Goal: Information Seeking & Learning: Learn about a topic

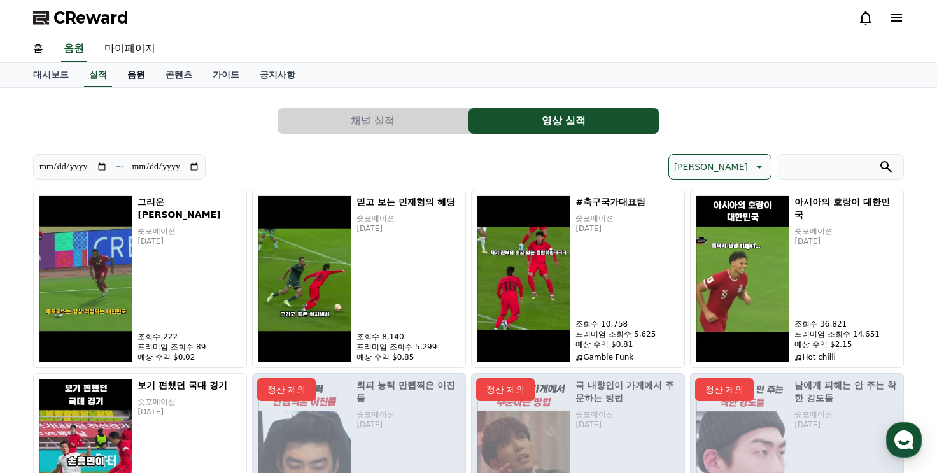
click at [136, 80] on link "음원" at bounding box center [136, 75] width 38 height 24
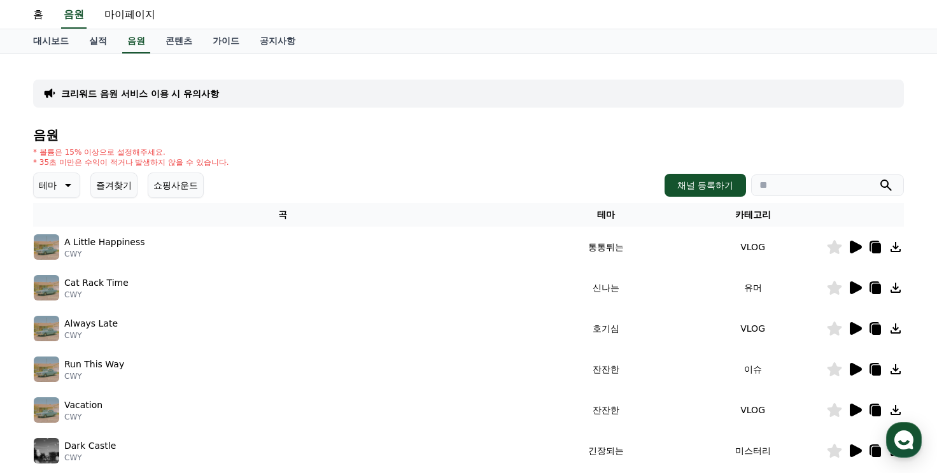
scroll to position [64, 0]
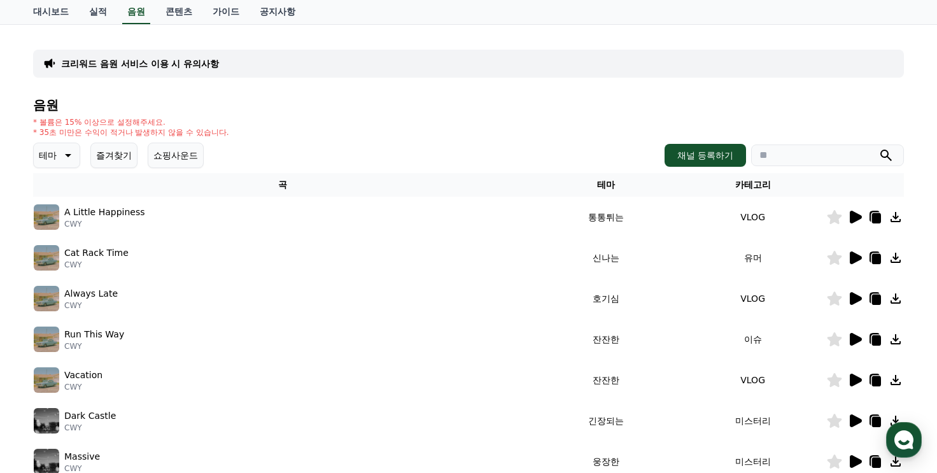
click at [849, 215] on icon at bounding box center [854, 216] width 15 height 15
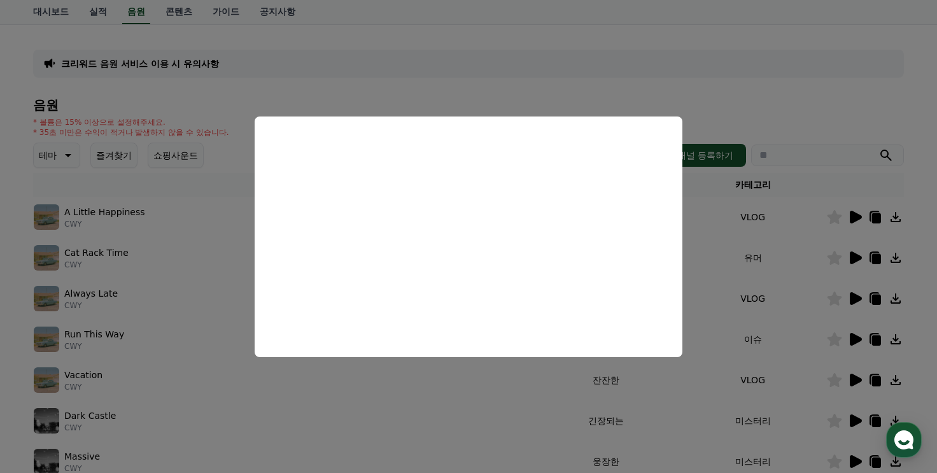
click at [492, 419] on button "close modal" at bounding box center [468, 236] width 937 height 473
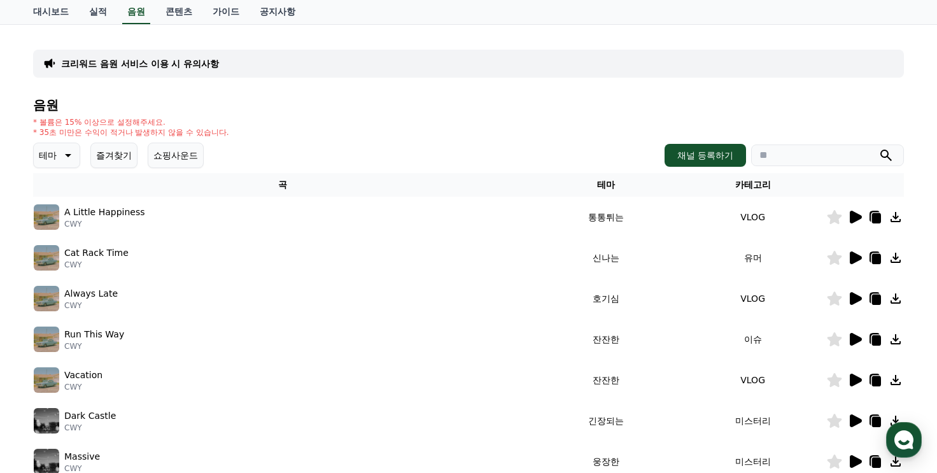
click at [850, 261] on icon at bounding box center [856, 257] width 12 height 13
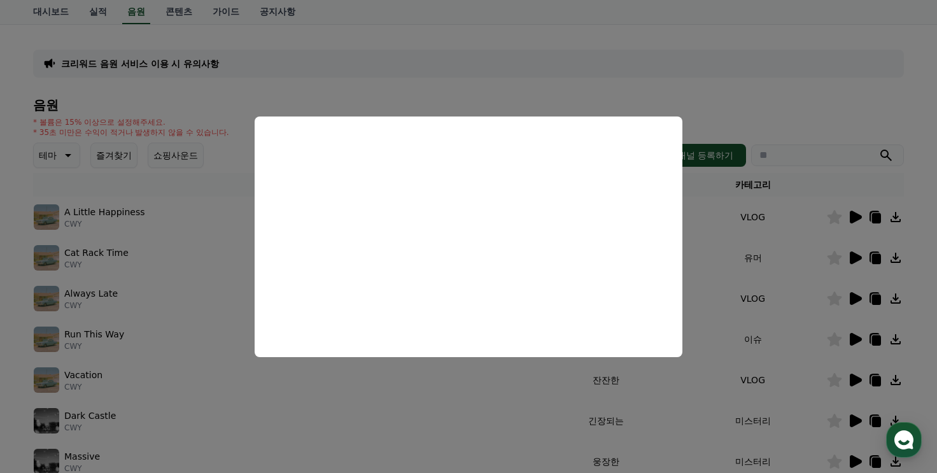
click at [396, 395] on button "close modal" at bounding box center [468, 236] width 937 height 473
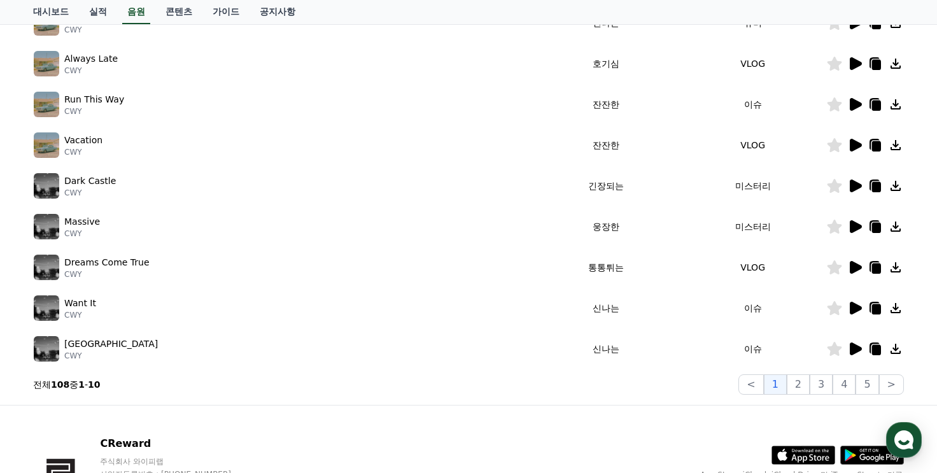
scroll to position [318, 0]
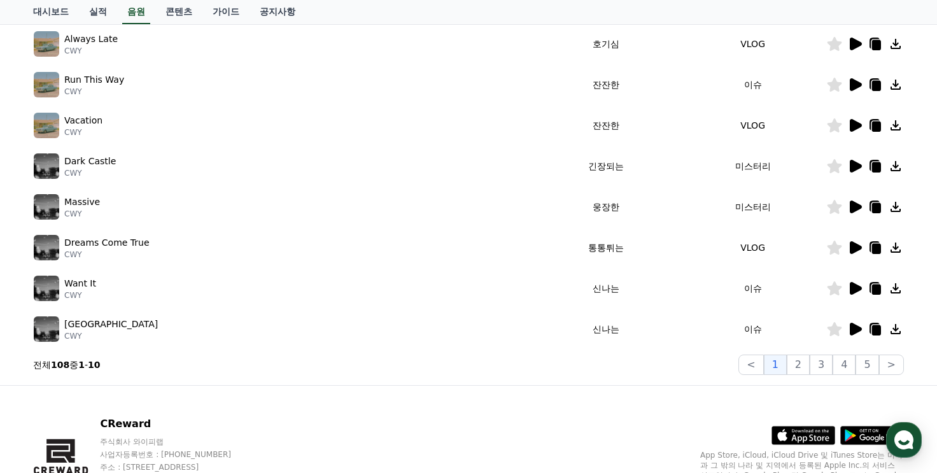
click at [848, 244] on icon at bounding box center [854, 247] width 15 height 15
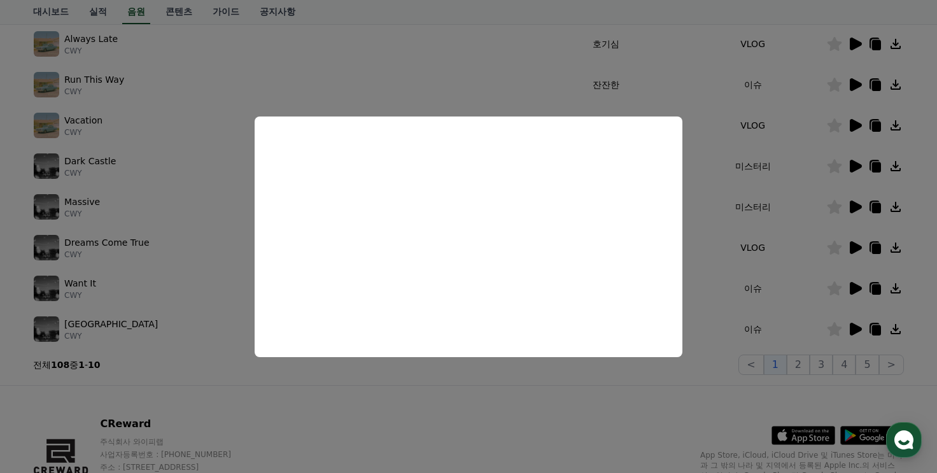
click at [501, 420] on button "close modal" at bounding box center [468, 236] width 937 height 473
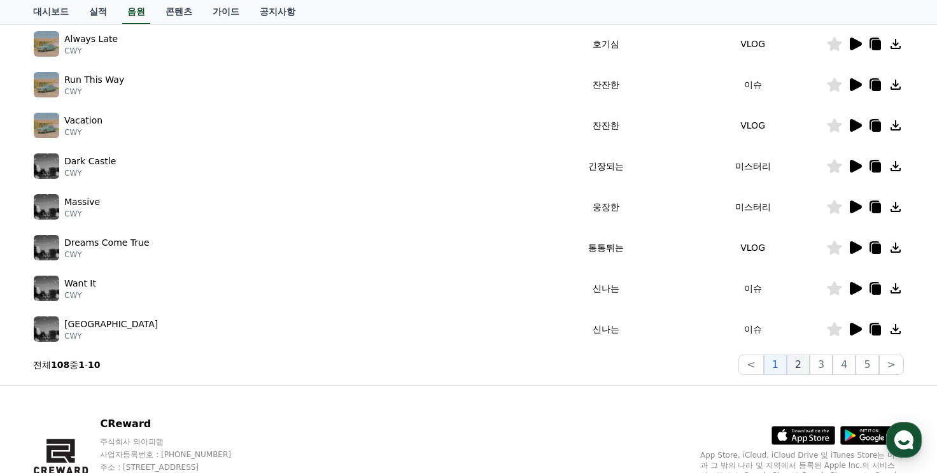
click at [804, 367] on button "2" at bounding box center [798, 364] width 23 height 20
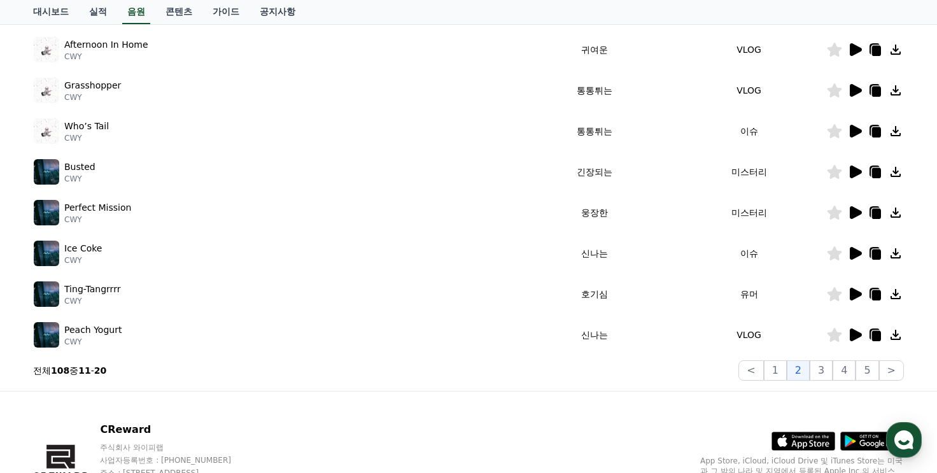
scroll to position [318, 0]
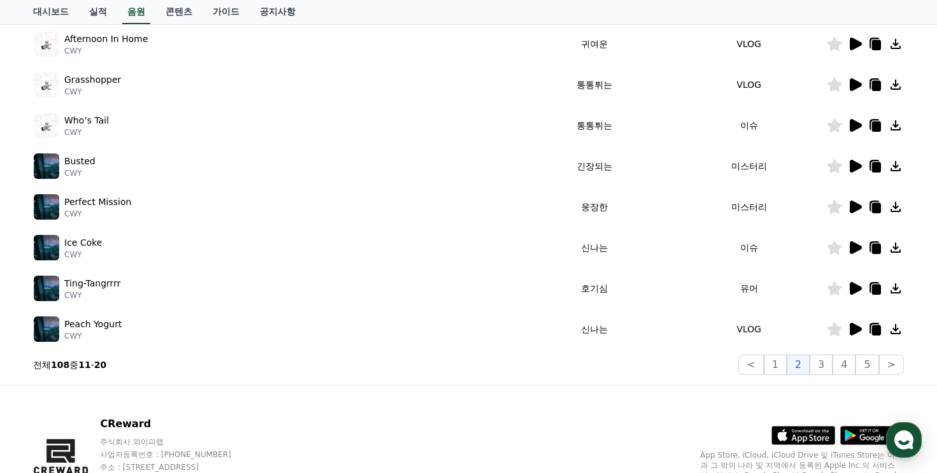
click at [849, 249] on icon at bounding box center [854, 247] width 15 height 15
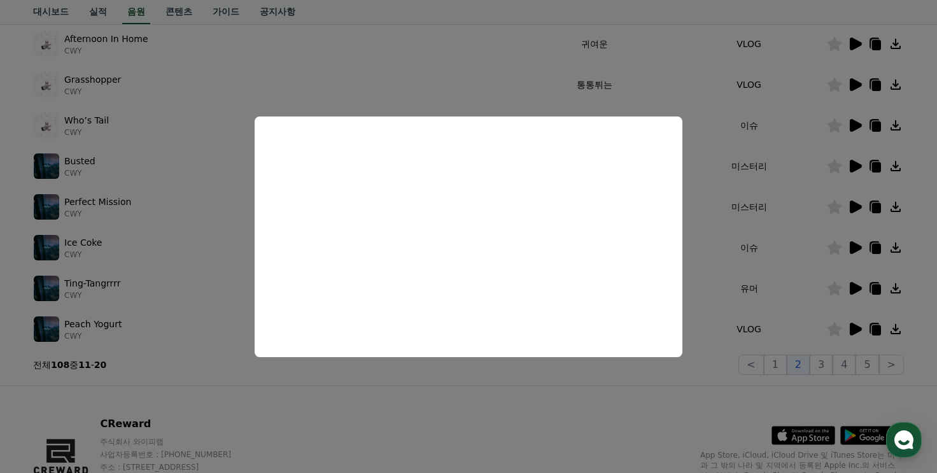
click at [558, 395] on button "close modal" at bounding box center [468, 236] width 937 height 473
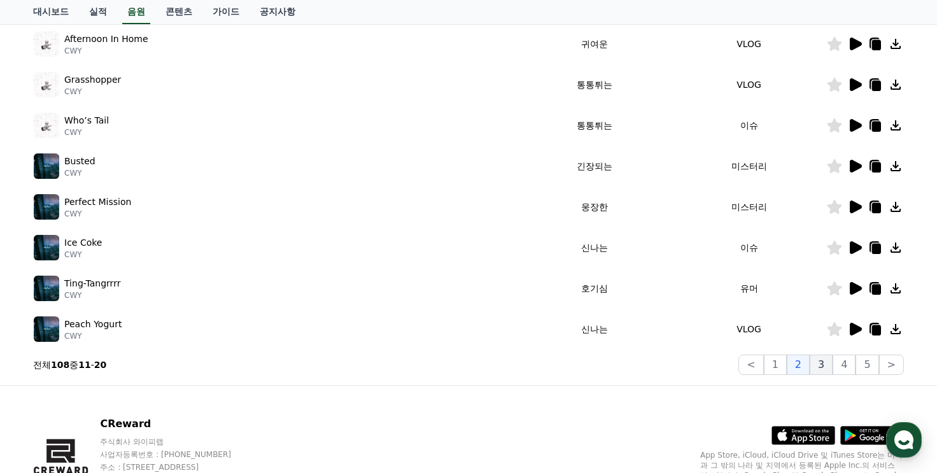
click at [823, 371] on button "3" at bounding box center [820, 364] width 23 height 20
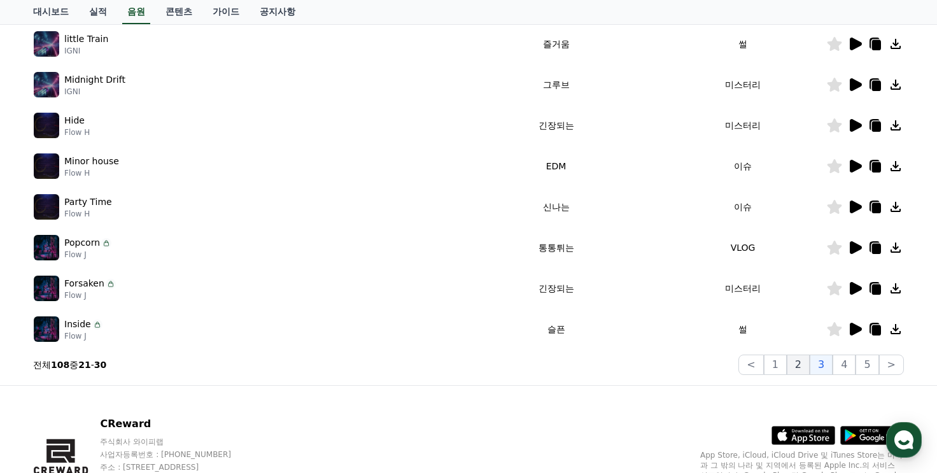
scroll to position [127, 0]
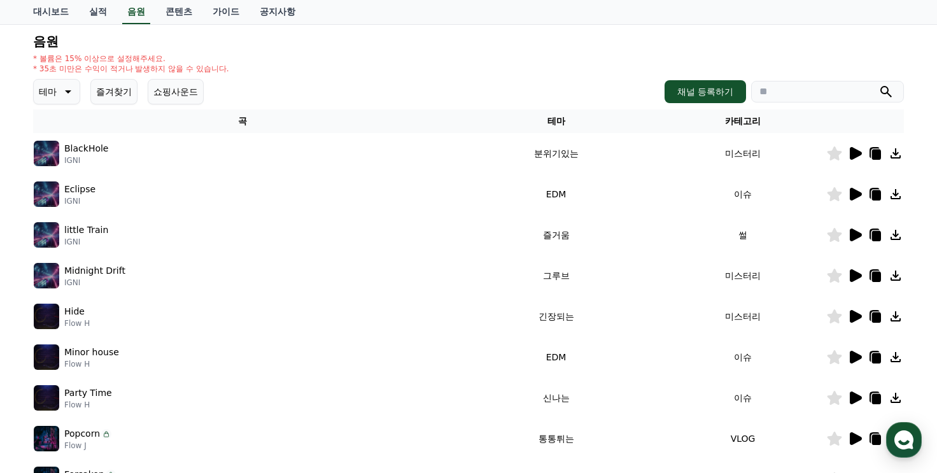
click at [853, 148] on icon at bounding box center [856, 153] width 12 height 13
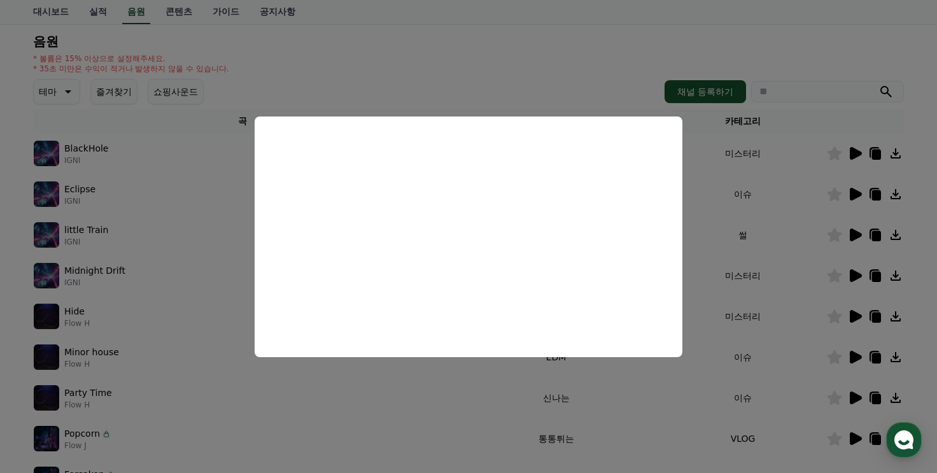
click at [414, 382] on button "close modal" at bounding box center [468, 236] width 937 height 473
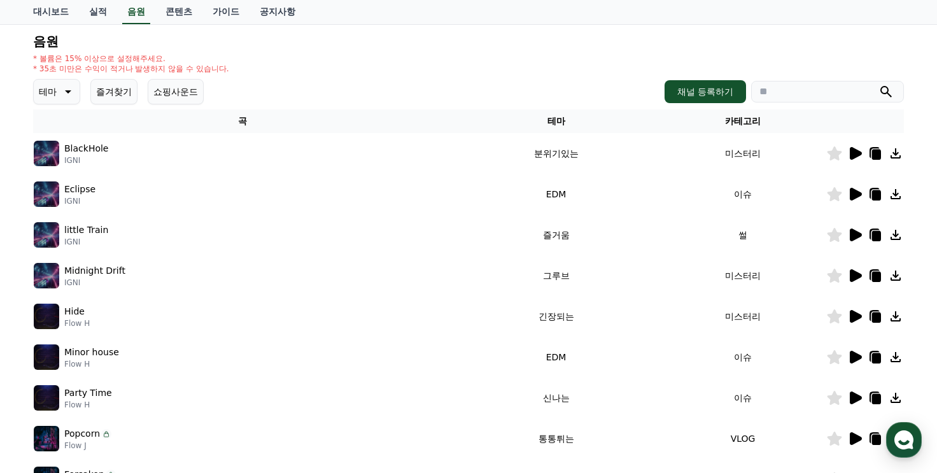
click at [853, 197] on icon at bounding box center [856, 194] width 12 height 13
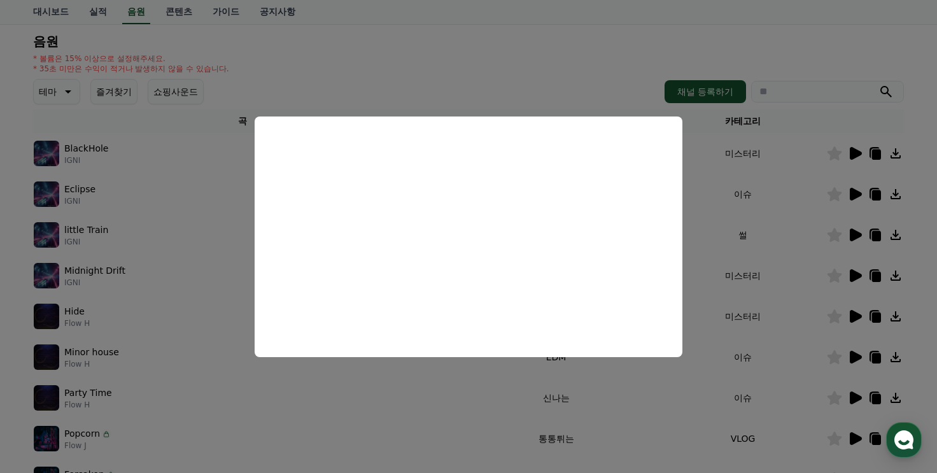
click at [861, 256] on button "close modal" at bounding box center [468, 236] width 937 height 473
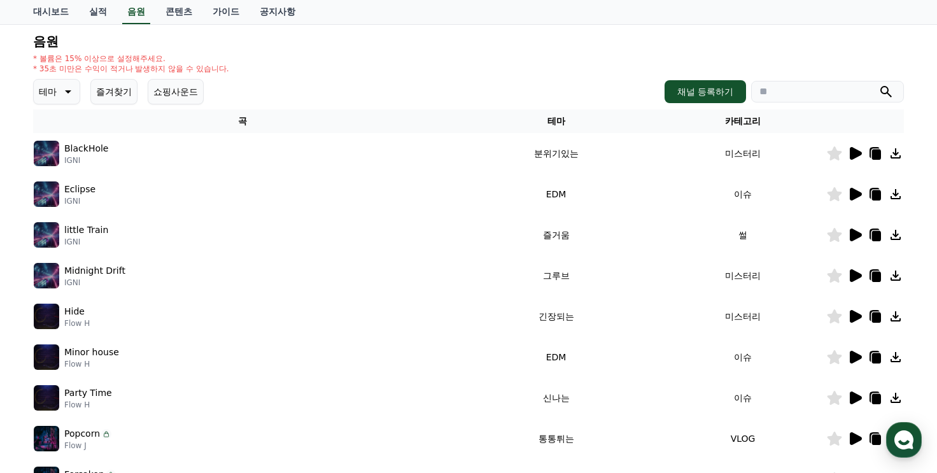
scroll to position [191, 0]
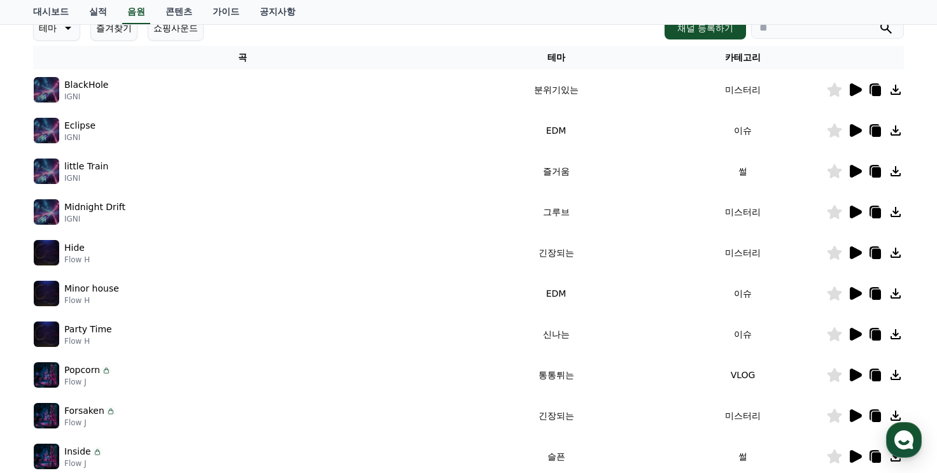
click at [851, 213] on icon at bounding box center [856, 212] width 12 height 13
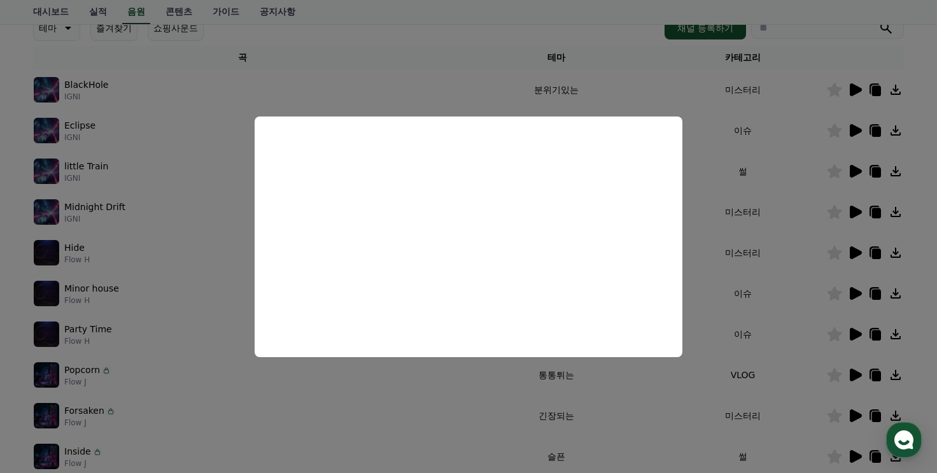
click at [754, 307] on button "close modal" at bounding box center [468, 236] width 937 height 473
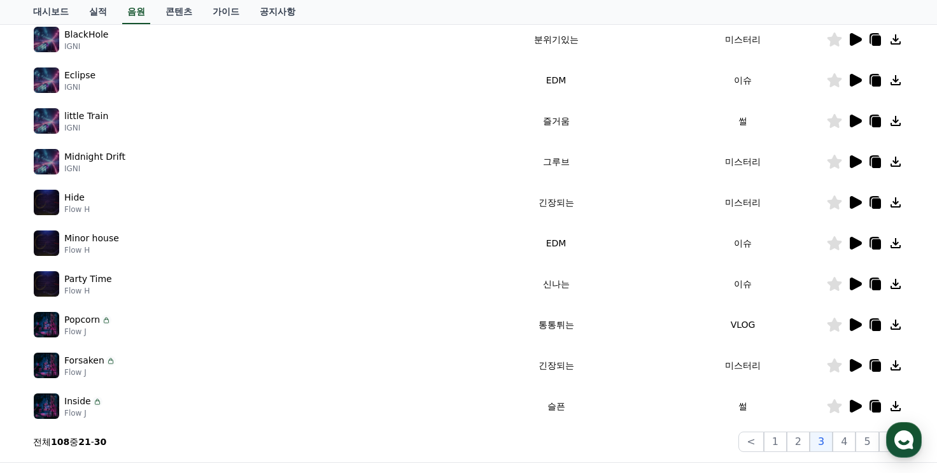
scroll to position [318, 0]
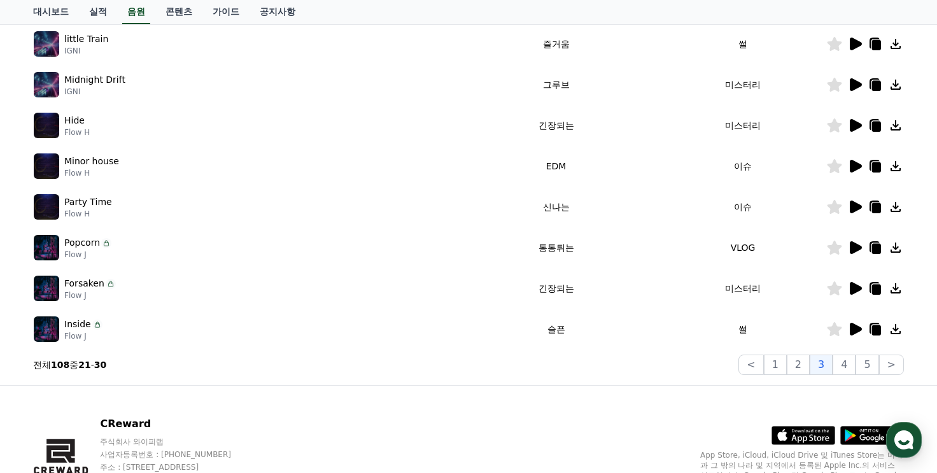
click at [858, 206] on icon at bounding box center [856, 206] width 12 height 13
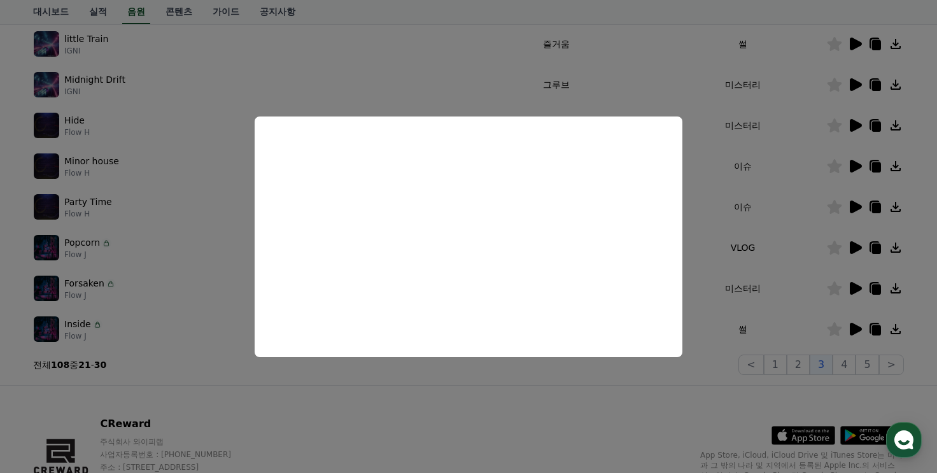
click at [430, 370] on button "close modal" at bounding box center [468, 236] width 937 height 473
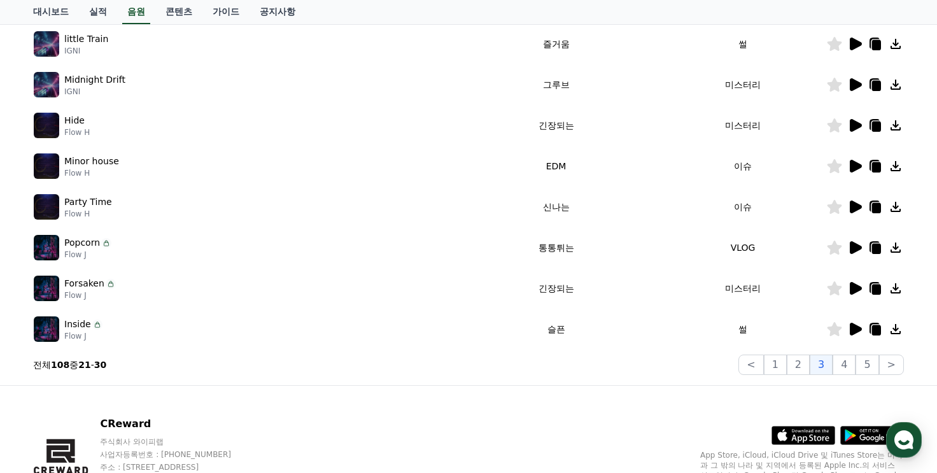
click at [853, 244] on icon at bounding box center [856, 247] width 12 height 13
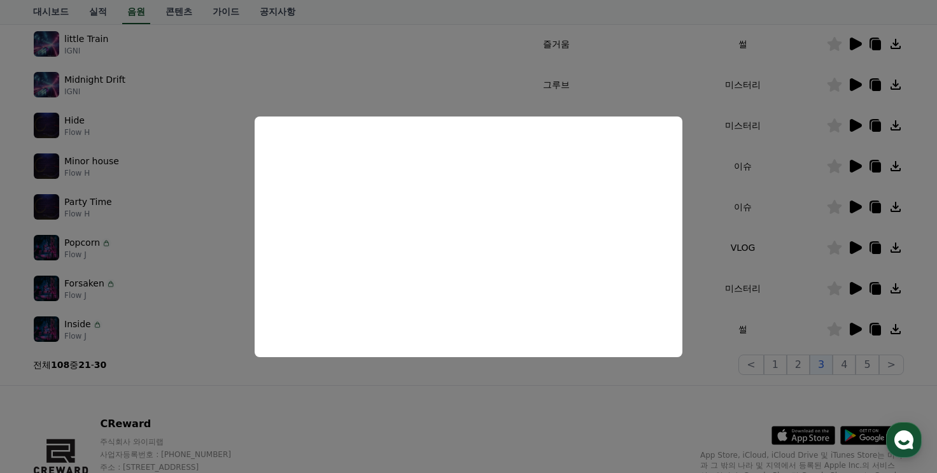
scroll to position [311, 0]
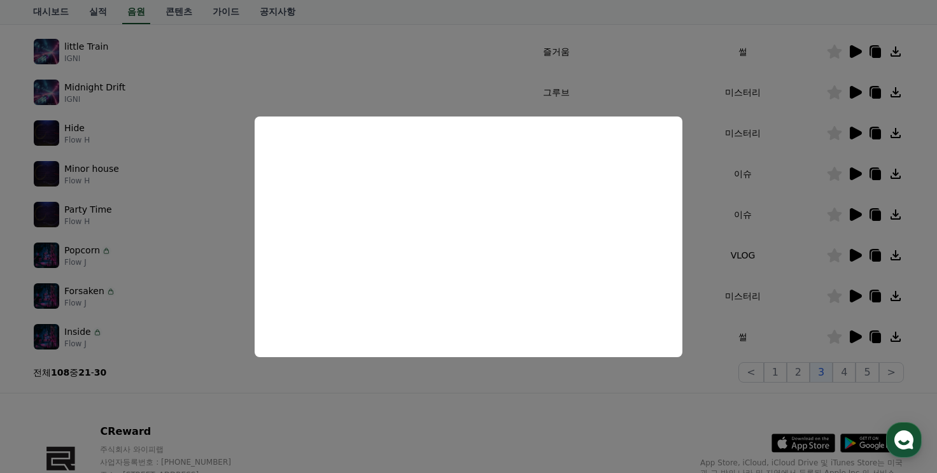
click at [868, 236] on button "close modal" at bounding box center [468, 236] width 937 height 473
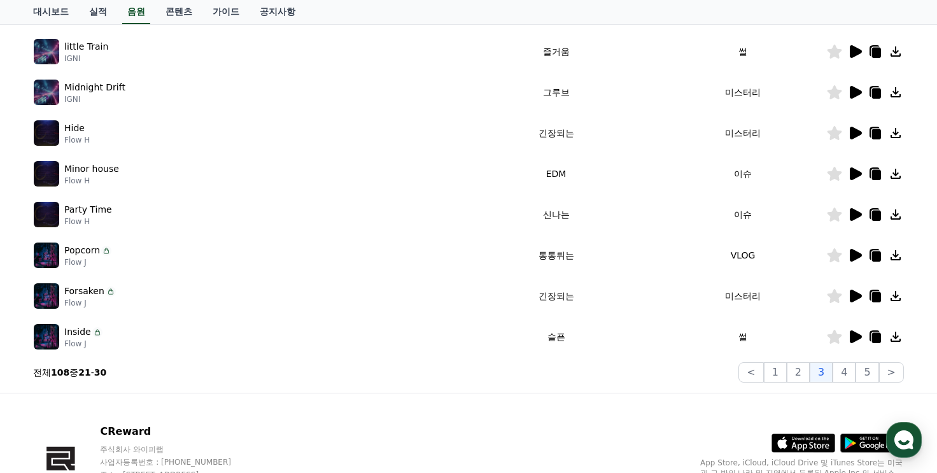
click at [847, 209] on icon at bounding box center [854, 214] width 15 height 15
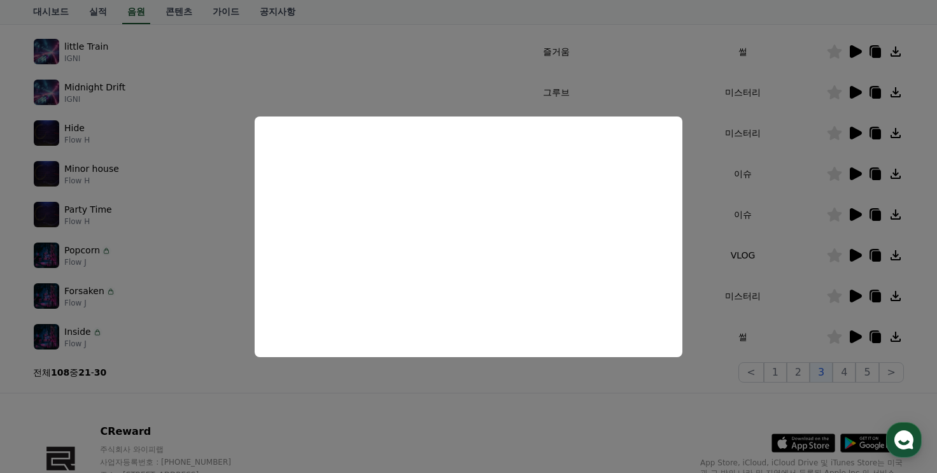
click at [769, 235] on button "close modal" at bounding box center [468, 236] width 937 height 473
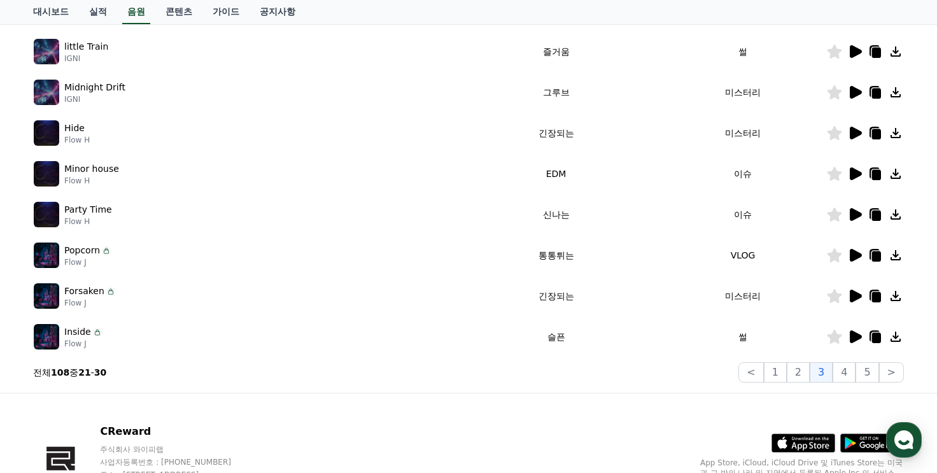
click at [878, 213] on icon at bounding box center [876, 216] width 9 height 10
click at [848, 209] on icon at bounding box center [854, 214] width 15 height 15
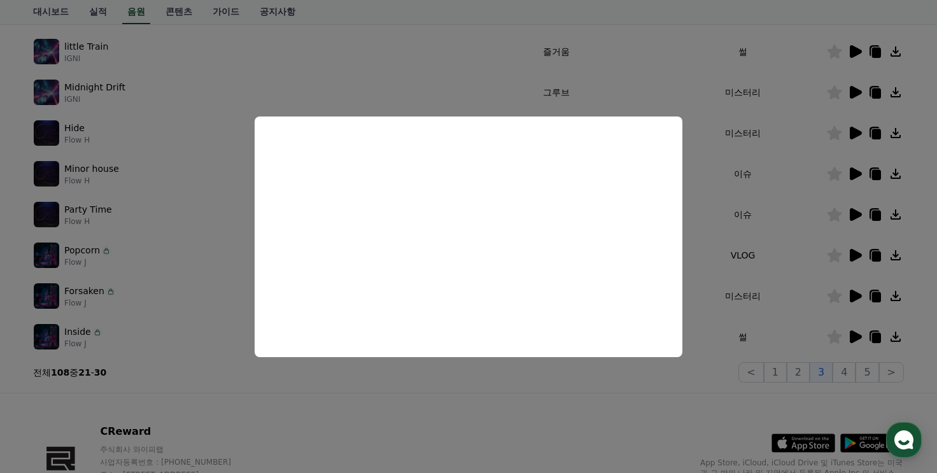
click at [784, 244] on button "close modal" at bounding box center [468, 236] width 937 height 473
